Goal: Information Seeking & Learning: Learn about a topic

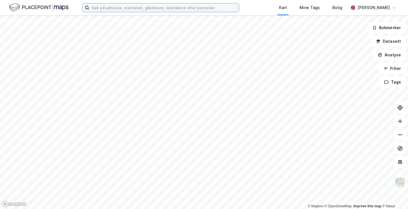
click at [110, 6] on input at bounding box center [164, 7] width 150 height 9
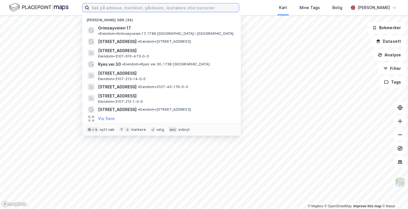
paste input "[STREET_ADDRESS]"
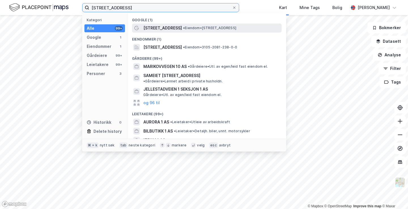
type input "[STREET_ADDRESS]"
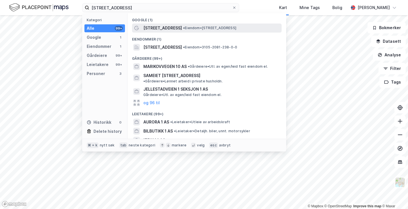
click at [152, 26] on span "[STREET_ADDRESS]" at bounding box center [162, 28] width 39 height 7
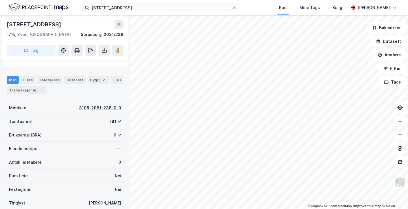
scroll to position [65, 0]
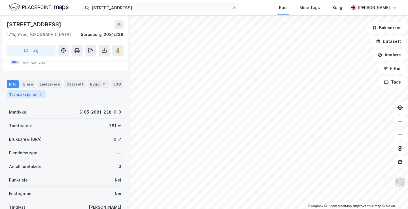
click at [38, 92] on div "3" at bounding box center [41, 95] width 6 height 6
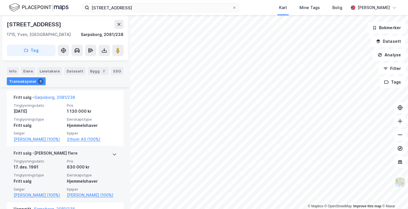
scroll to position [171, 0]
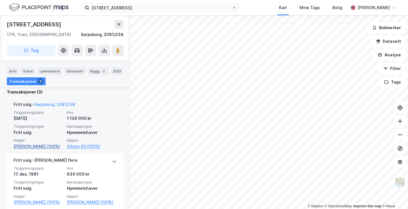
click at [40, 143] on link "[PERSON_NAME] (100%)" at bounding box center [39, 146] width 50 height 7
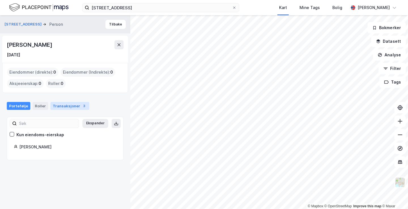
click at [56, 104] on div "Transaksjoner 3" at bounding box center [69, 106] width 39 height 8
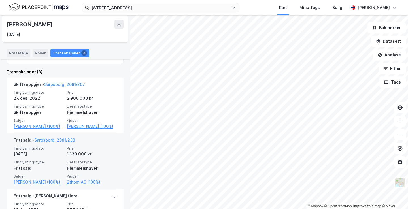
scroll to position [120, 0]
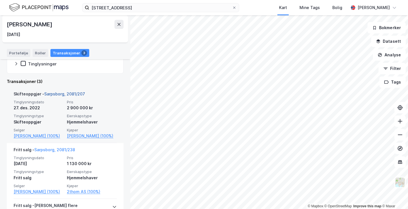
click at [69, 92] on link "Sarpsborg, 2081/207" at bounding box center [64, 94] width 41 height 5
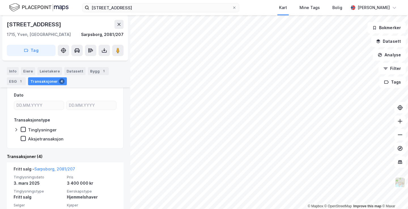
scroll to position [121, 0]
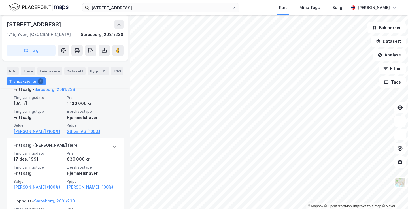
scroll to position [181, 0]
